Goal: Information Seeking & Learning: Learn about a topic

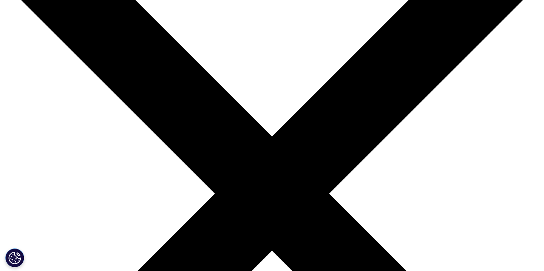
scroll to position [93, 0]
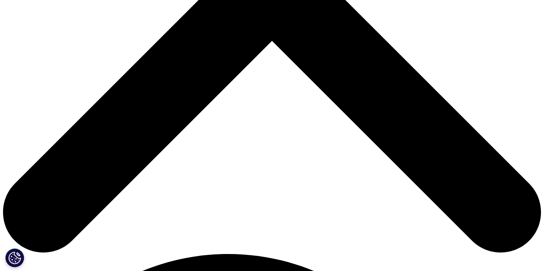
scroll to position [294, 0]
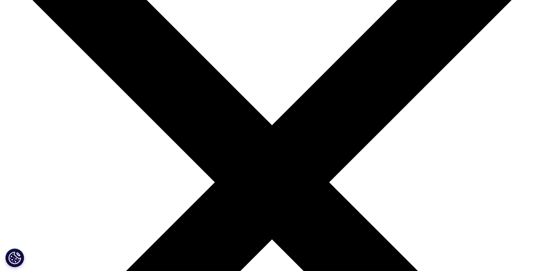
scroll to position [103, 0]
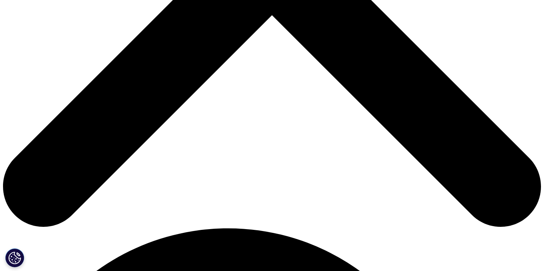
scroll to position [328, 0]
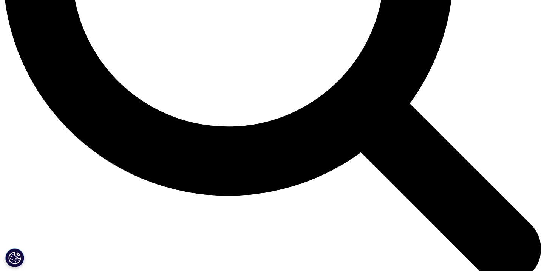
scroll to position [826, 0]
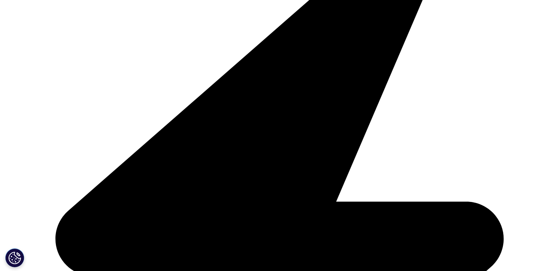
scroll to position [1836, 0]
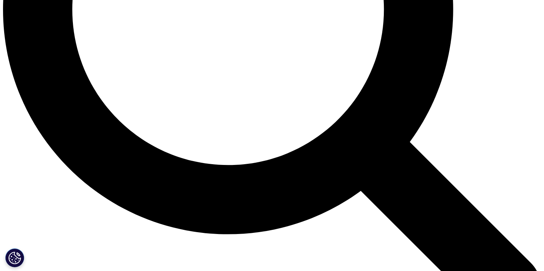
scroll to position [760, 0]
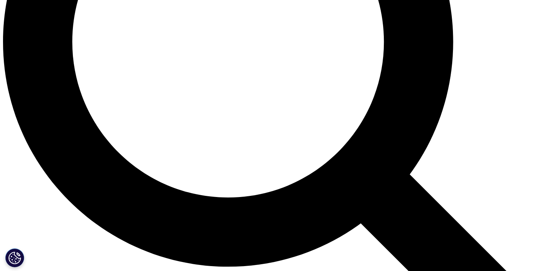
scroll to position [735, 0]
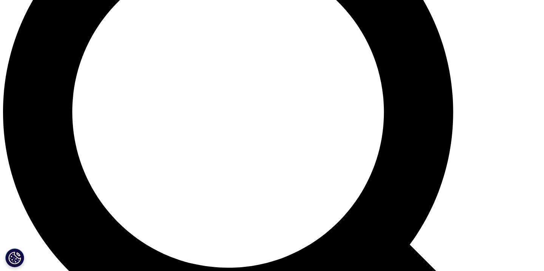
scroll to position [648, 0]
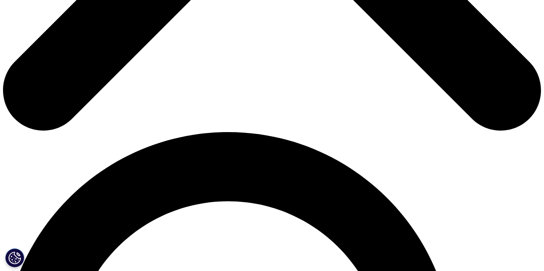
scroll to position [422, 0]
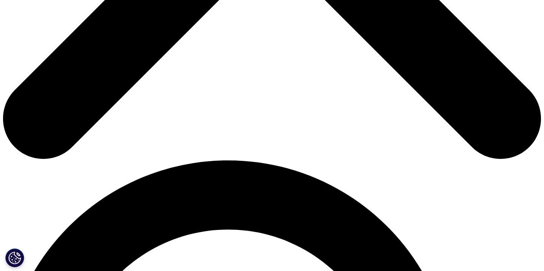
scroll to position [391, 0]
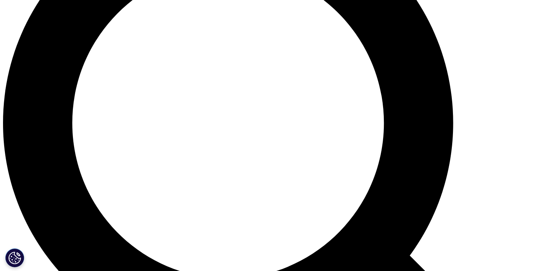
scroll to position [658, 0]
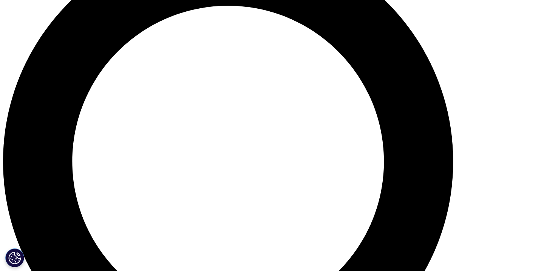
scroll to position [613, 0]
